Goal: Entertainment & Leisure: Browse casually

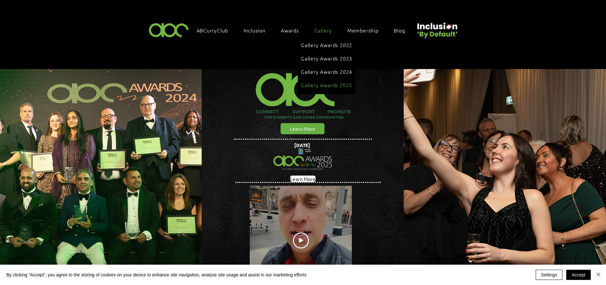
click at [326, 81] on span "Gallery Awards 2025" at bounding box center [326, 84] width 51 height 7
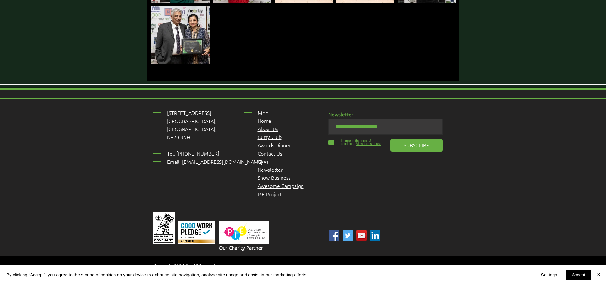
scroll to position [1794, 0]
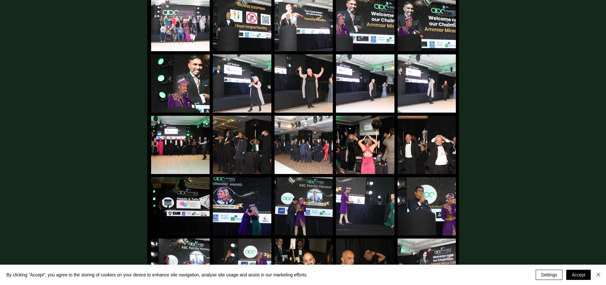
scroll to position [375, 0]
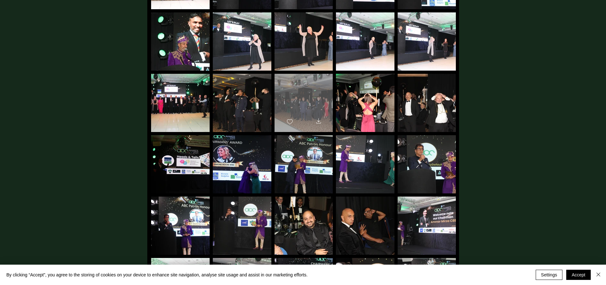
click at [307, 94] on div at bounding box center [303, 100] width 58 height 52
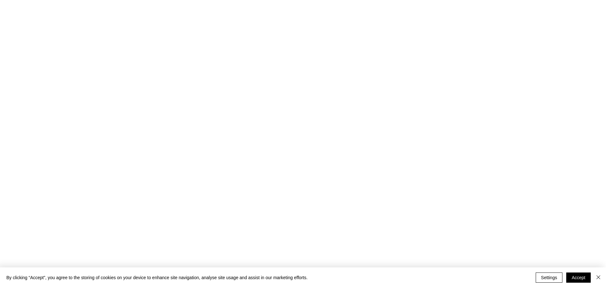
scroll to position [0, 0]
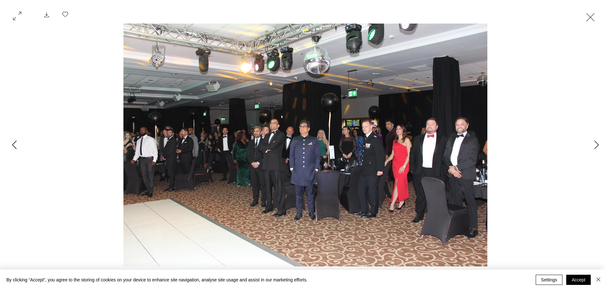
click at [15, 142] on icon "Previous Item" at bounding box center [14, 144] width 4 height 9
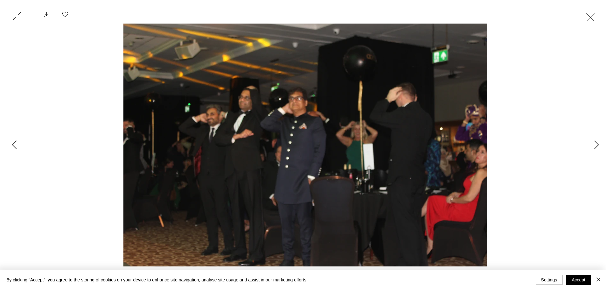
click at [593, 15] on button "Exit expand mode" at bounding box center [590, 17] width 12 height 14
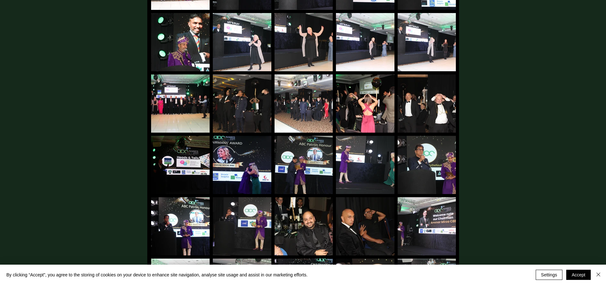
scroll to position [374, 0]
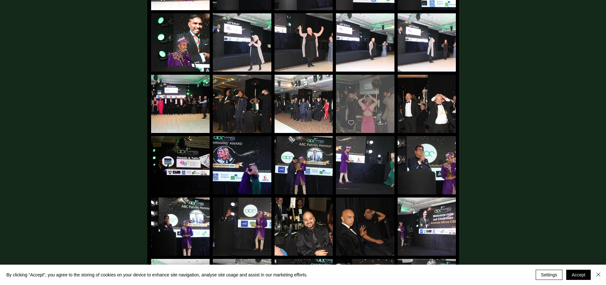
click at [369, 87] on div at bounding box center [365, 101] width 58 height 52
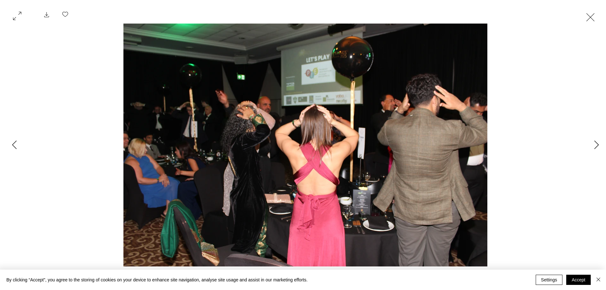
click at [592, 13] on button "Exit expand mode" at bounding box center [590, 17] width 12 height 14
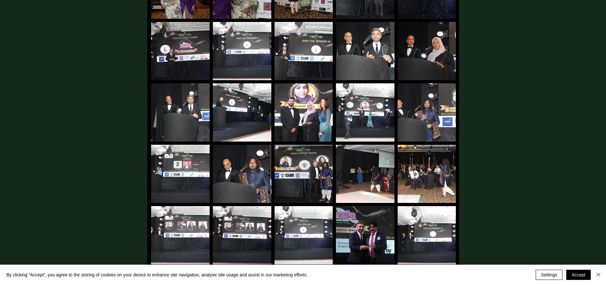
scroll to position [1191, 0]
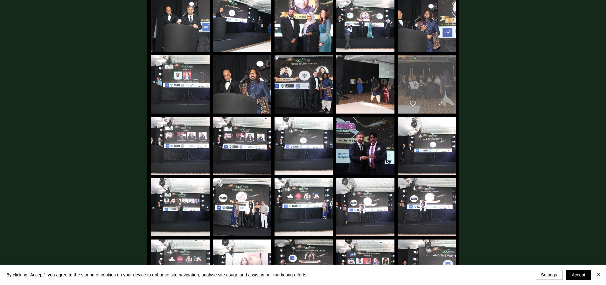
click at [426, 66] on div at bounding box center [426, 81] width 58 height 52
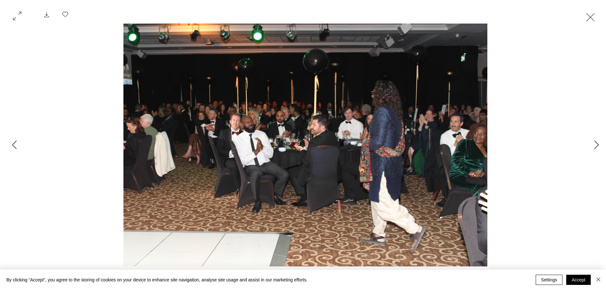
click at [591, 17] on button "Exit expand mode" at bounding box center [590, 17] width 12 height 14
